Goal: Task Accomplishment & Management: Use online tool/utility

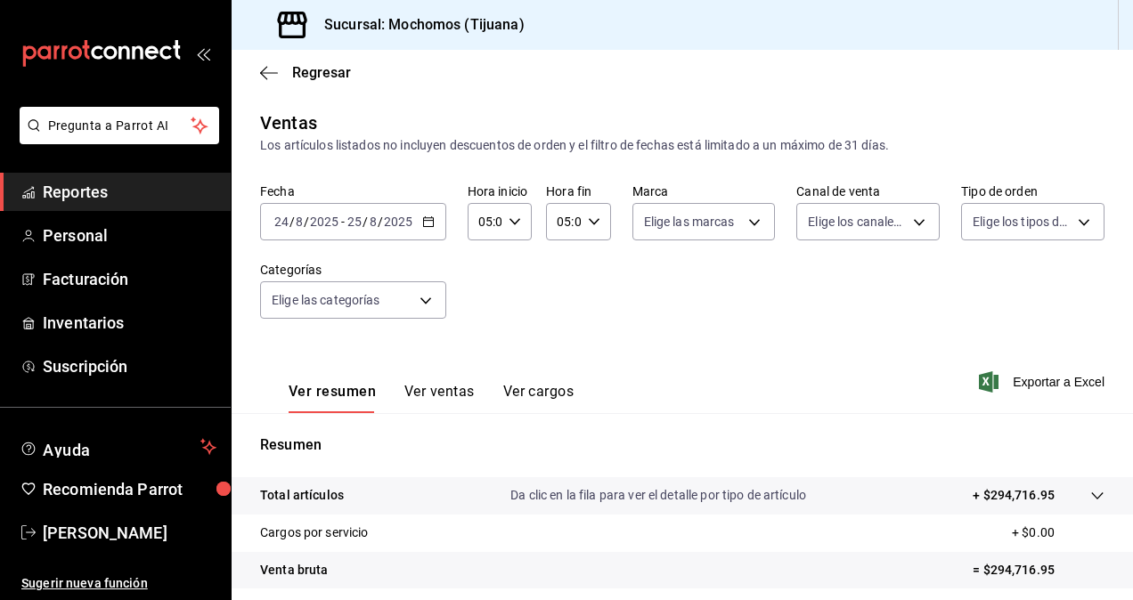
scroll to position [253, 0]
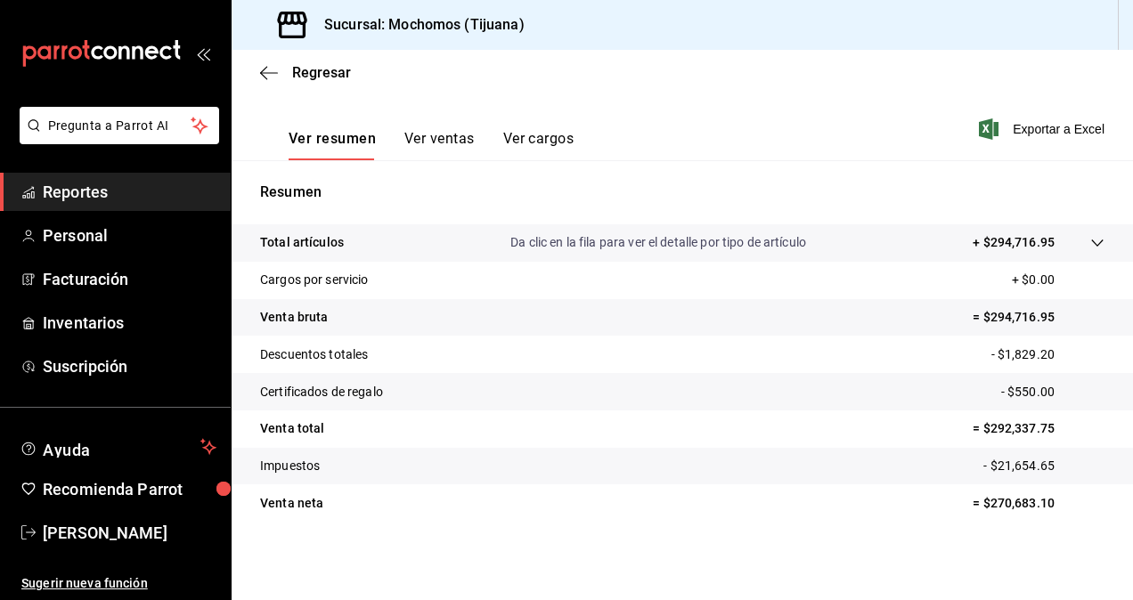
click at [153, 192] on span "Reportes" at bounding box center [130, 192] width 174 height 24
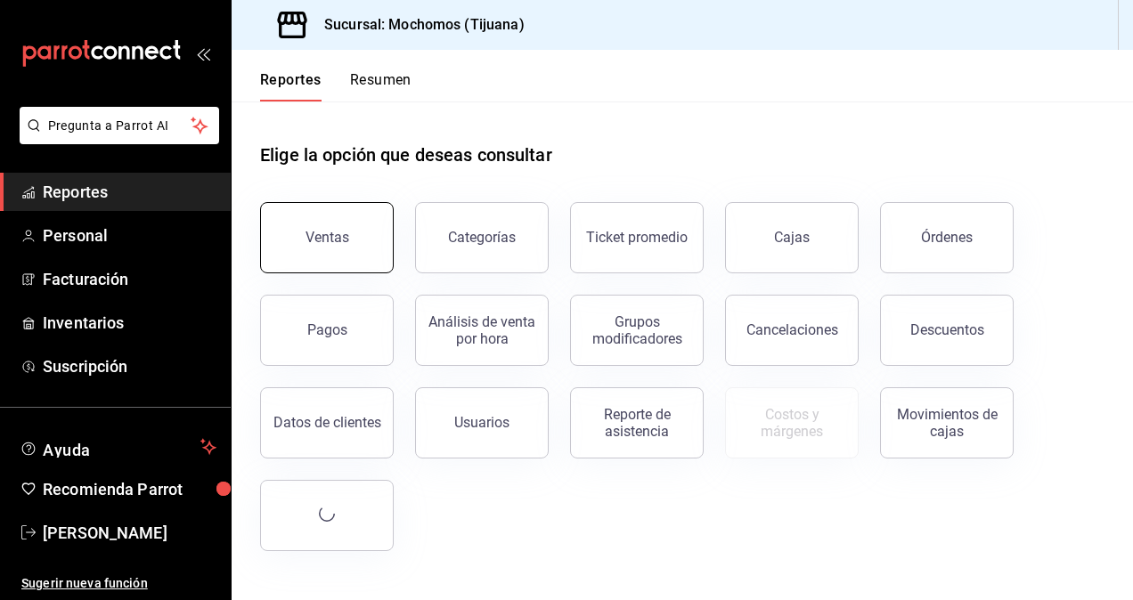
click at [354, 249] on button "Ventas" at bounding box center [327, 237] width 134 height 71
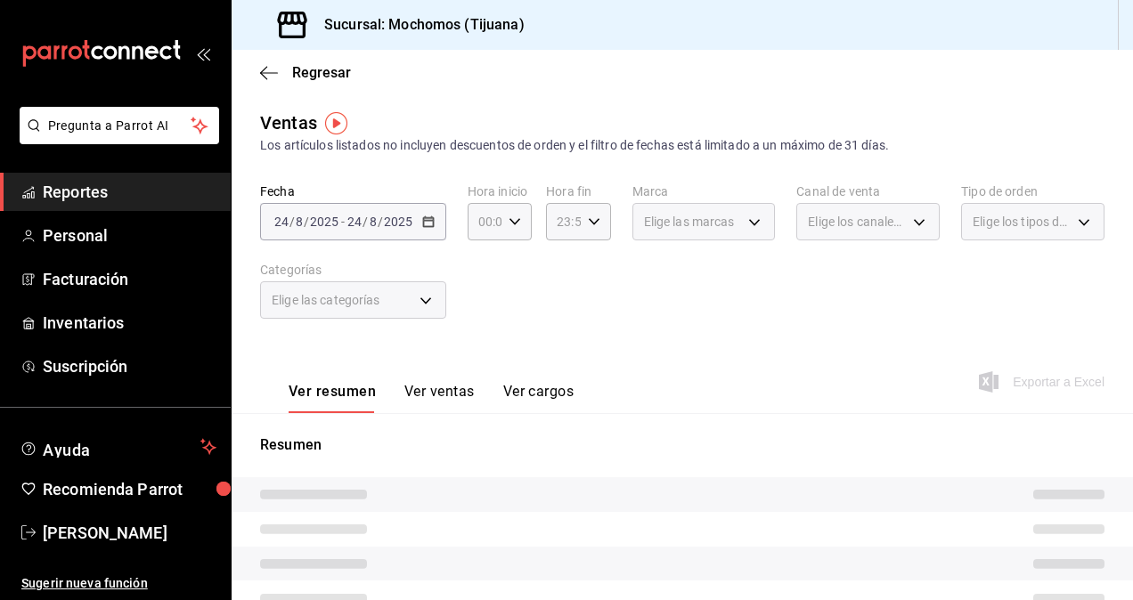
click at [435, 220] on div "[DATE] [DATE] - [DATE] [DATE]" at bounding box center [353, 221] width 186 height 37
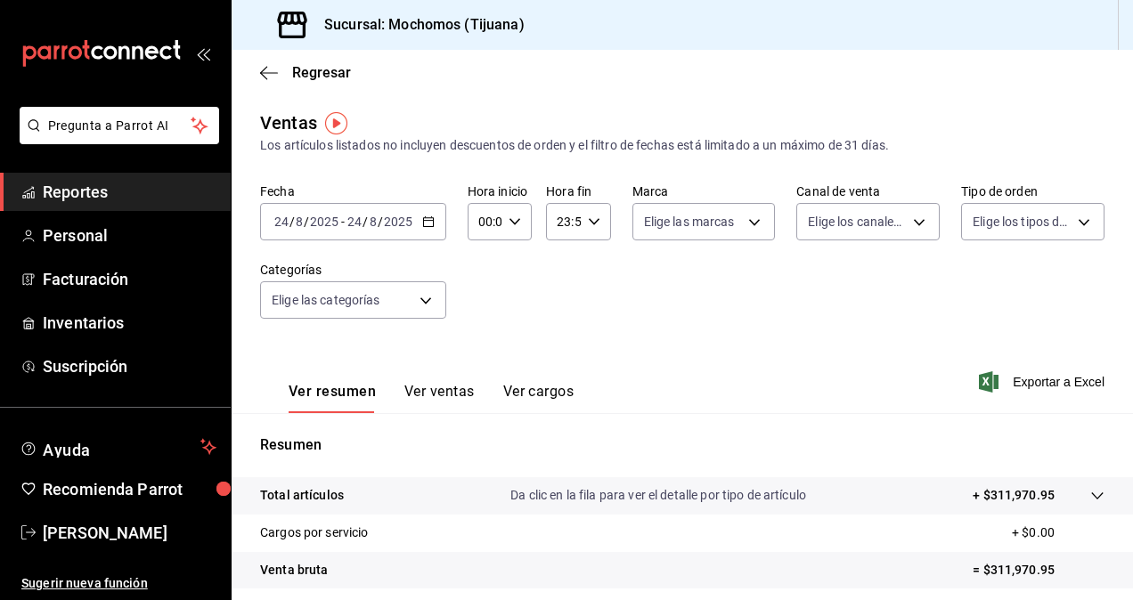
click at [424, 222] on icon "button" at bounding box center [428, 222] width 12 height 12
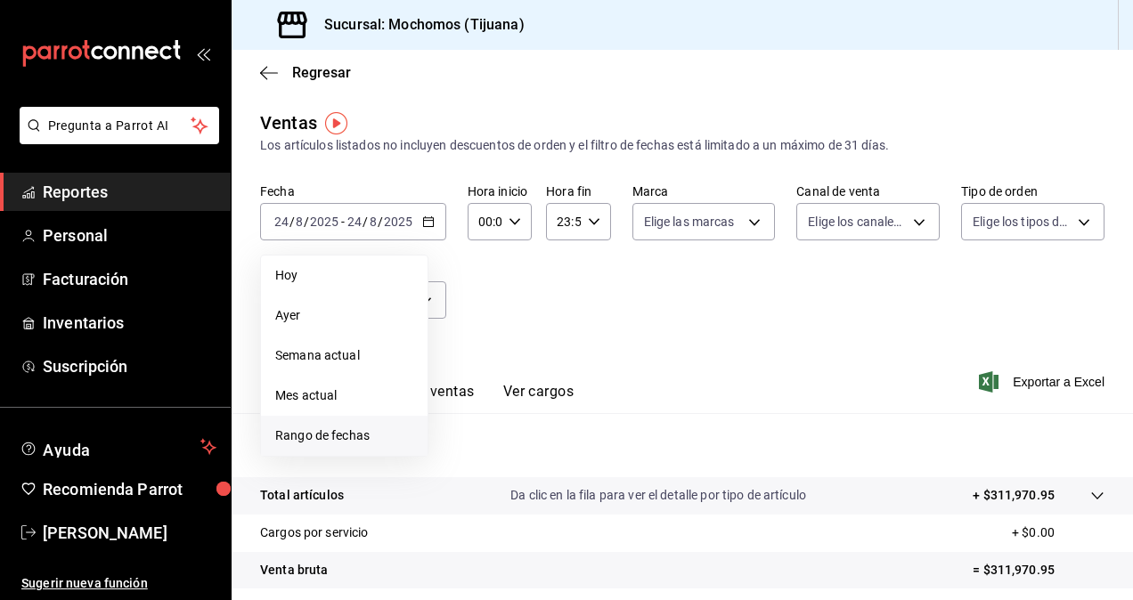
click at [349, 435] on span "Rango de fechas" at bounding box center [344, 436] width 138 height 19
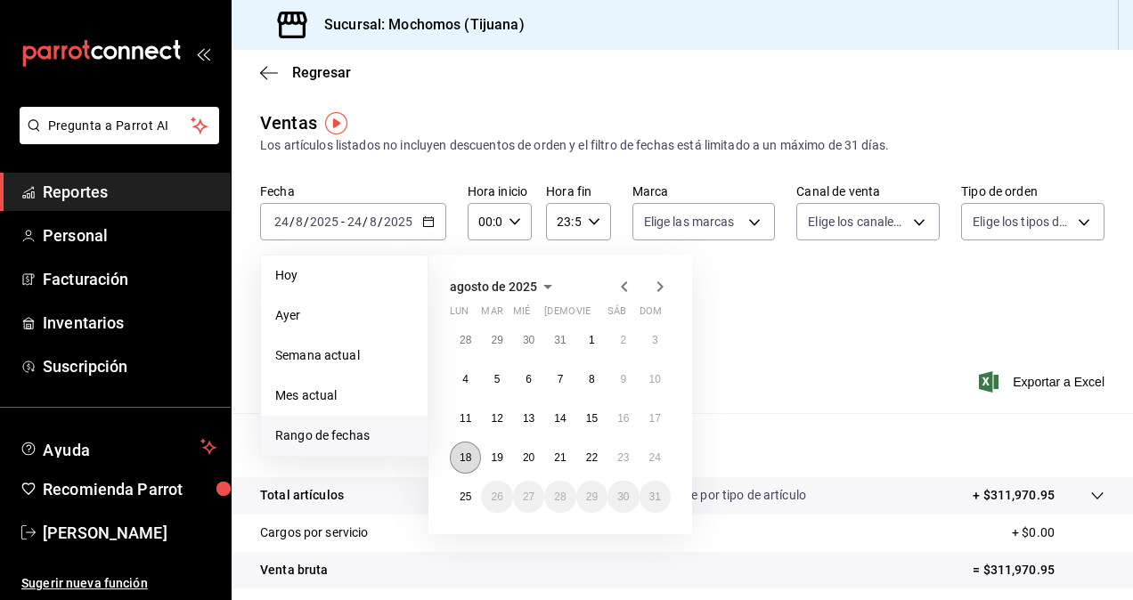
click at [468, 461] on abbr "18" at bounding box center [466, 458] width 12 height 12
click at [471, 492] on abbr "25" at bounding box center [466, 497] width 12 height 12
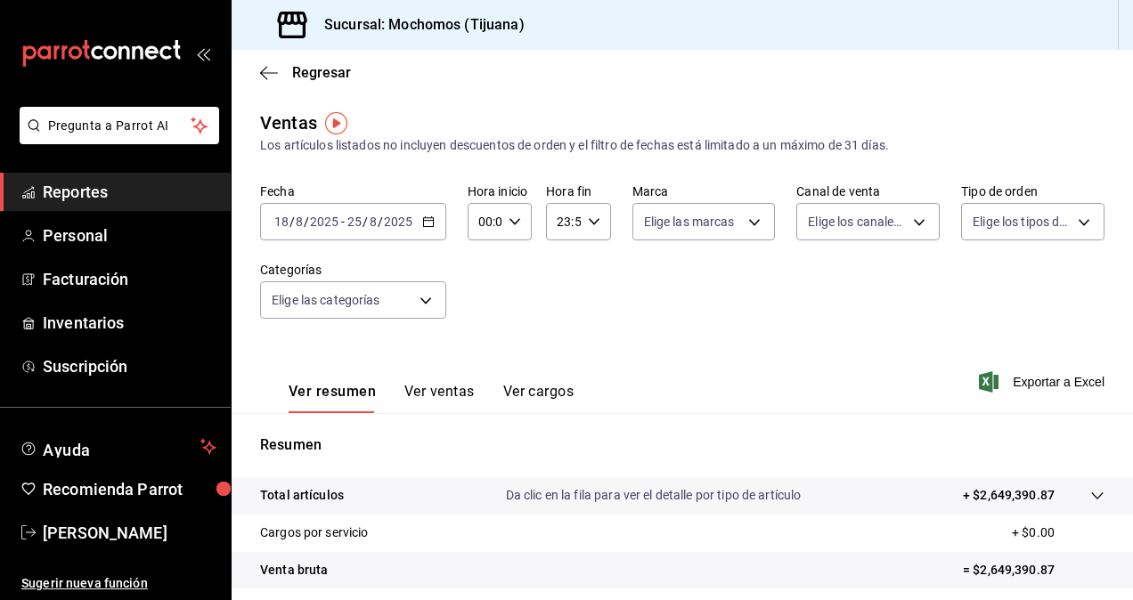
click at [514, 222] on \(Stroke\) "button" at bounding box center [514, 221] width 11 height 6
click at [480, 301] on span "05" at bounding box center [482, 303] width 4 height 14
type input "05:00"
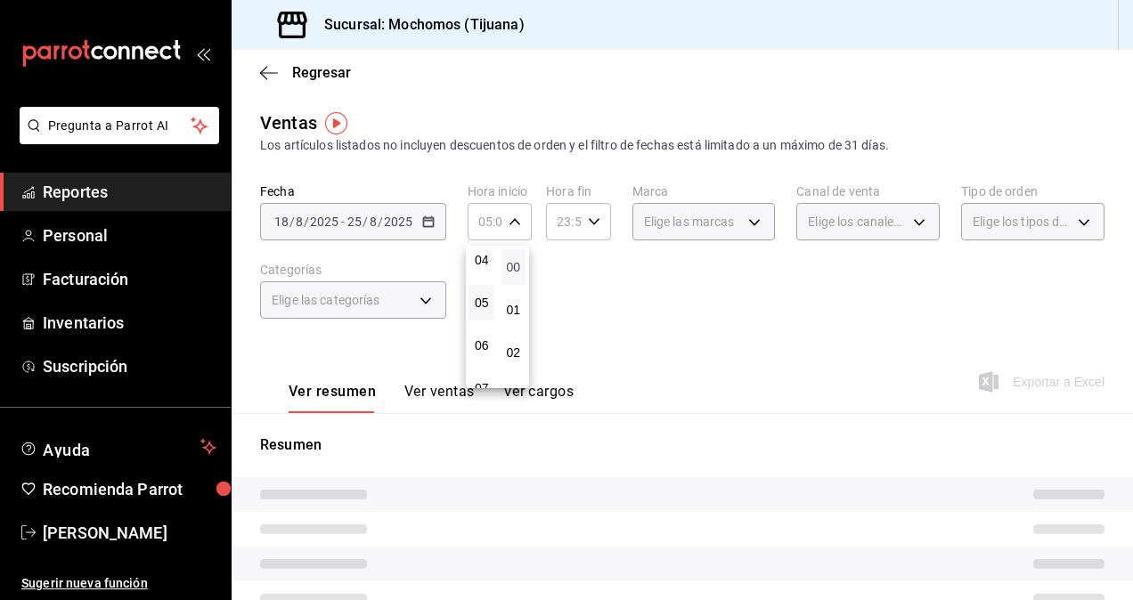
click at [512, 268] on span "00" at bounding box center [514, 267] width 4 height 14
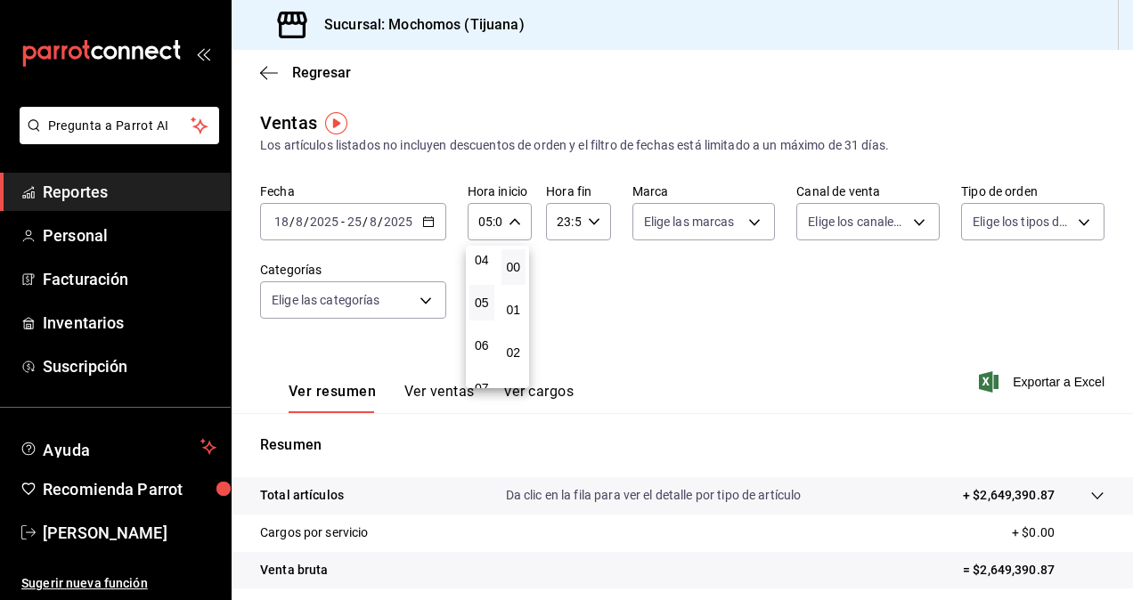
click at [591, 224] on div at bounding box center [566, 300] width 1133 height 600
click at [591, 224] on icon "button" at bounding box center [594, 222] width 12 height 12
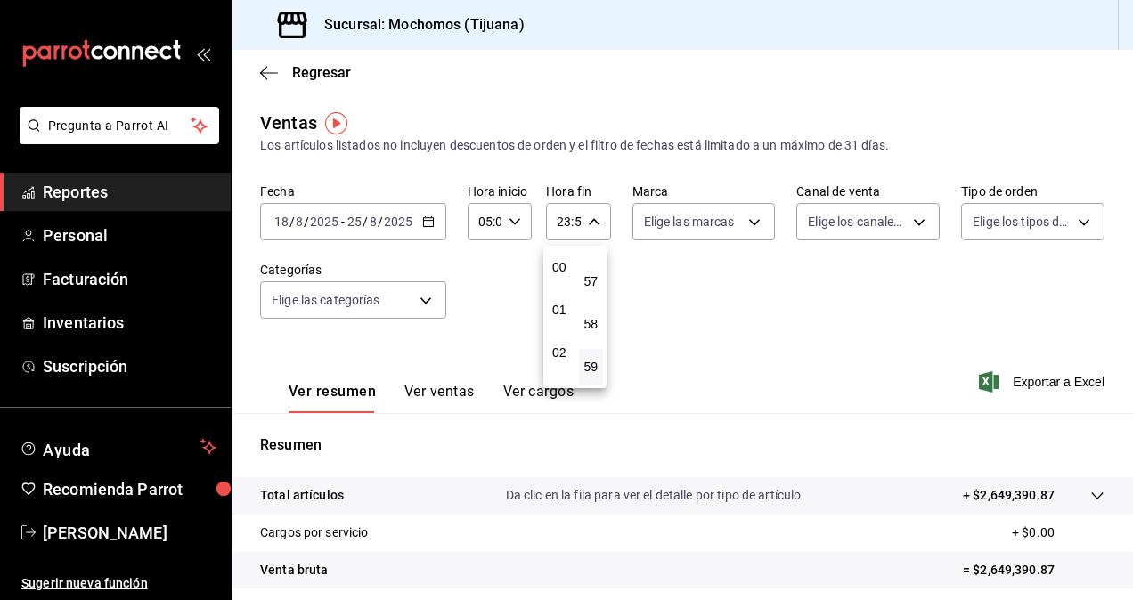
scroll to position [178, 0]
click at [558, 308] on span "05" at bounding box center [560, 303] width 4 height 14
click at [591, 267] on span "00" at bounding box center [592, 267] width 4 height 14
type input "05:00"
click at [623, 276] on div at bounding box center [566, 300] width 1133 height 600
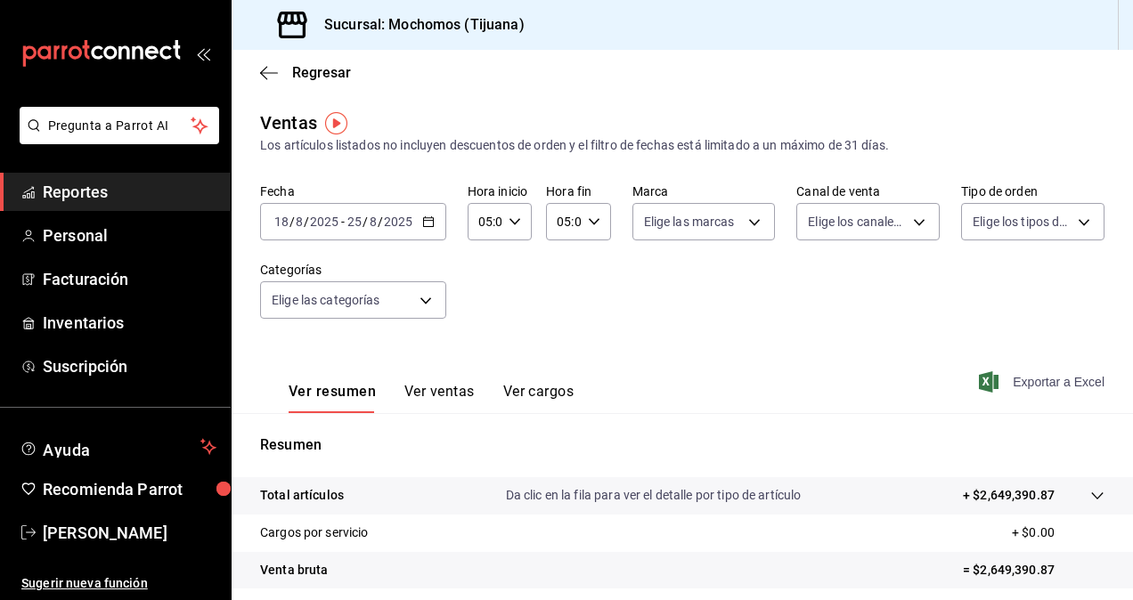
click at [1022, 385] on span "Exportar a Excel" at bounding box center [1043, 381] width 122 height 21
